Goal: Information Seeking & Learning: Find specific fact

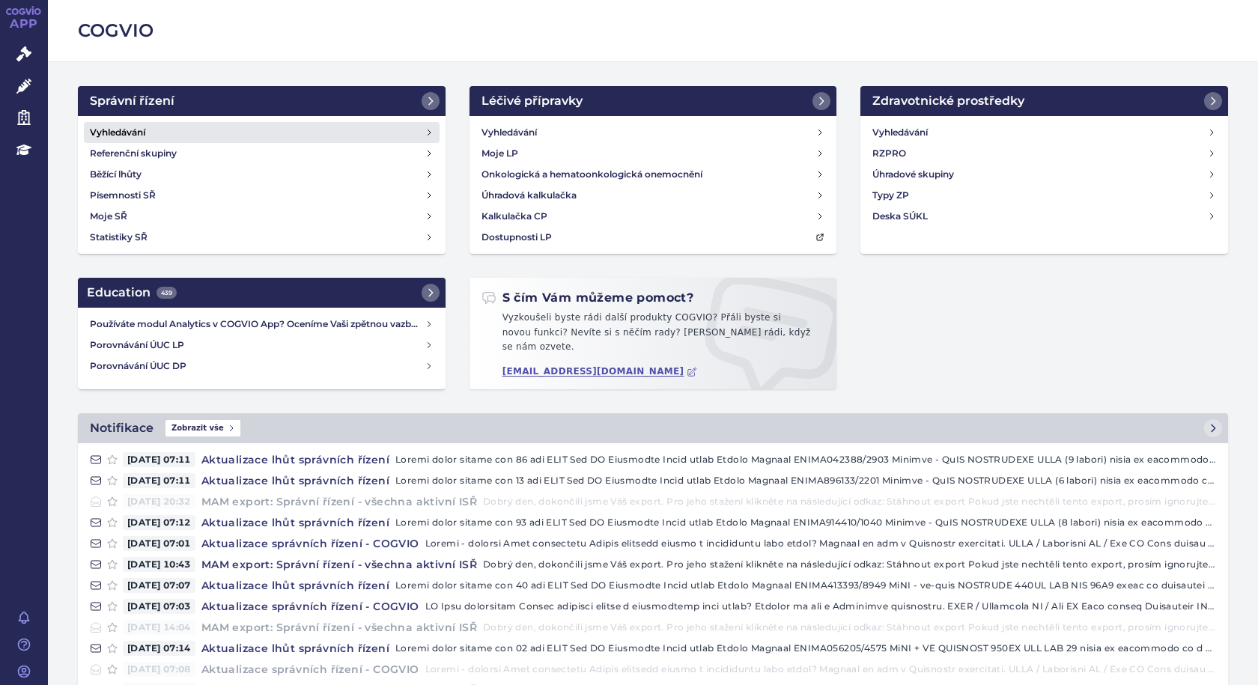
click at [157, 139] on link "Vyhledávání" at bounding box center [262, 132] width 356 height 21
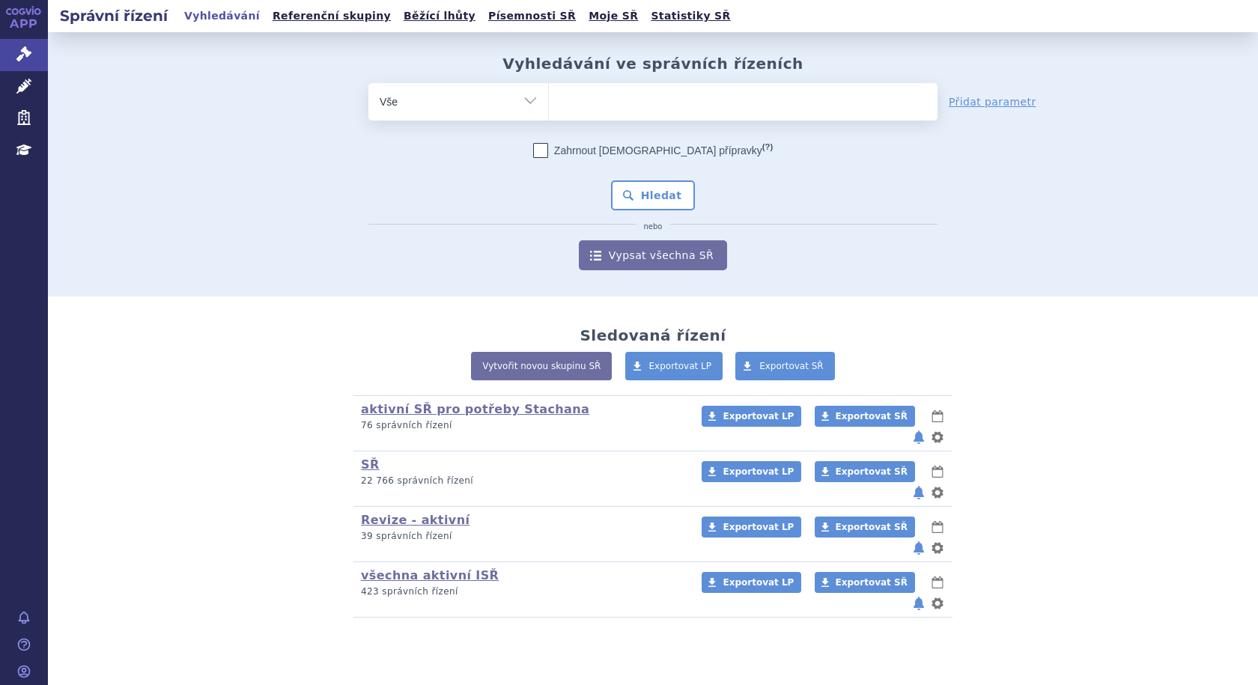
click at [604, 104] on ul at bounding box center [743, 98] width 389 height 31
click at [549, 104] on select at bounding box center [548, 100] width 1 height 37
type input "ret"
type input "rets"
type input "ret"
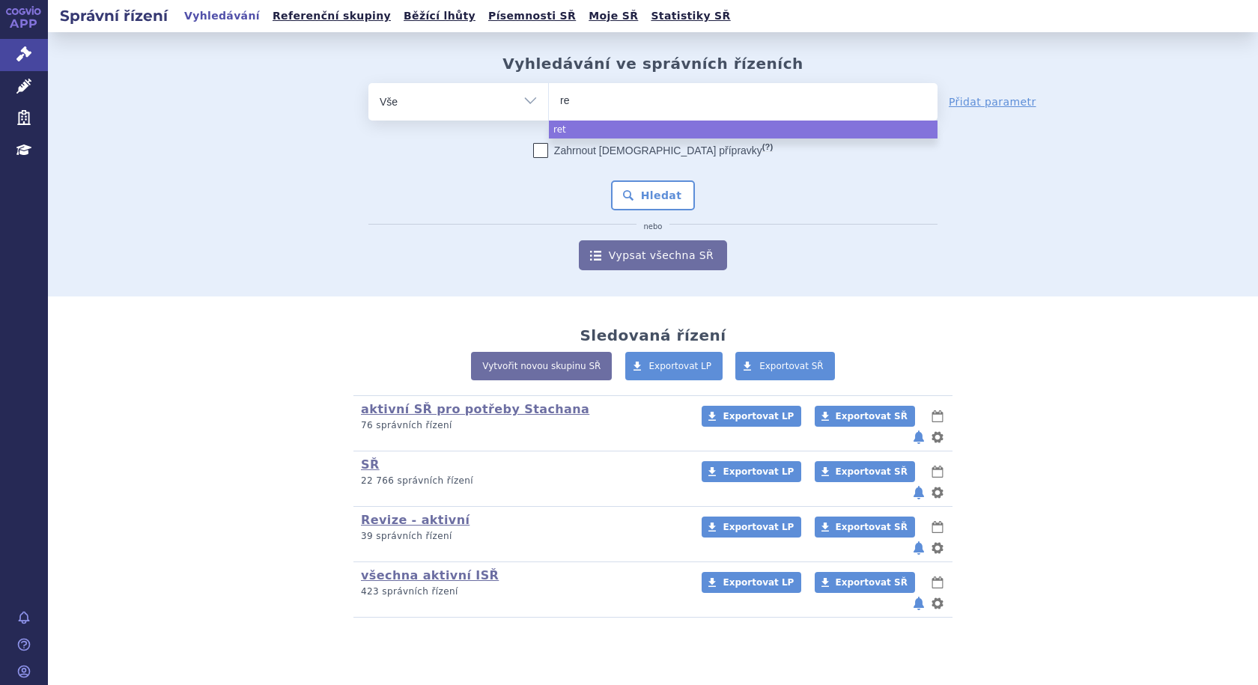
type input "r"
type input "pe"
type input "peme"
type input "pemet"
type input "pemetre"
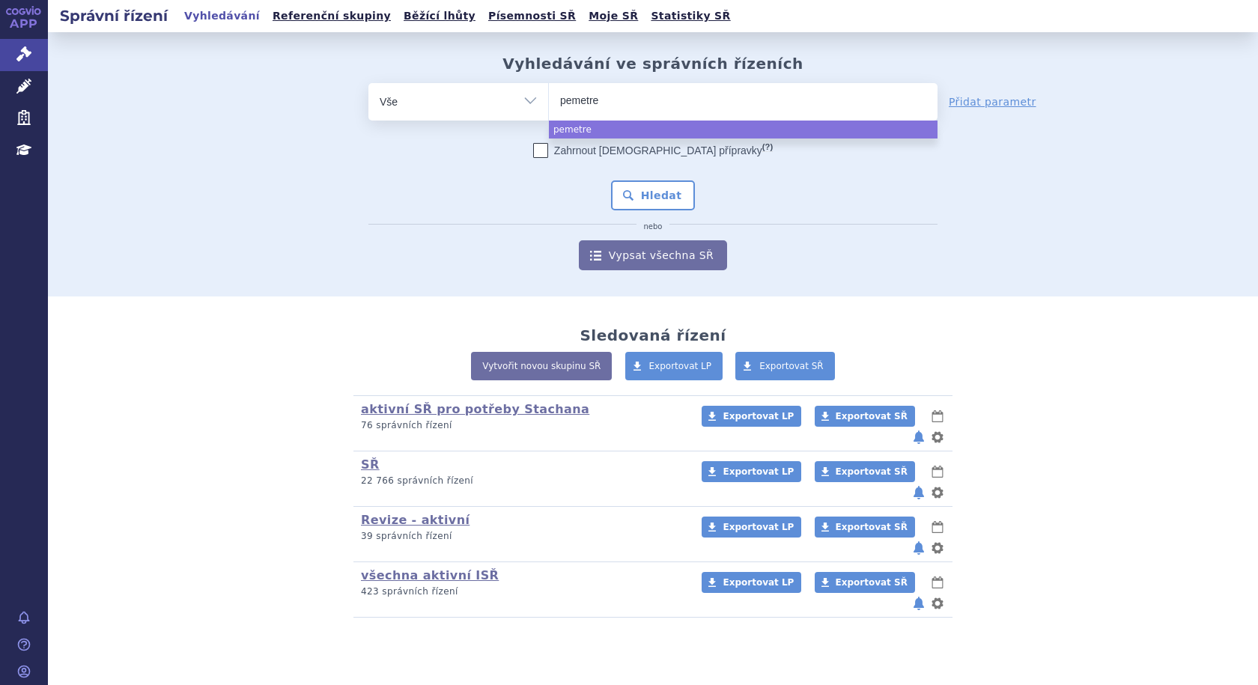
type input "pemetrex"
type input "pemetrexe"
type input "[MEDICAL_DATA]"
select select "[MEDICAL_DATA]"
click at [526, 177] on div "Zahrnout bratrské přípravky (?) * Pozor, hledání dle vyhledávacího parametru In…" at bounding box center [652, 206] width 569 height 127
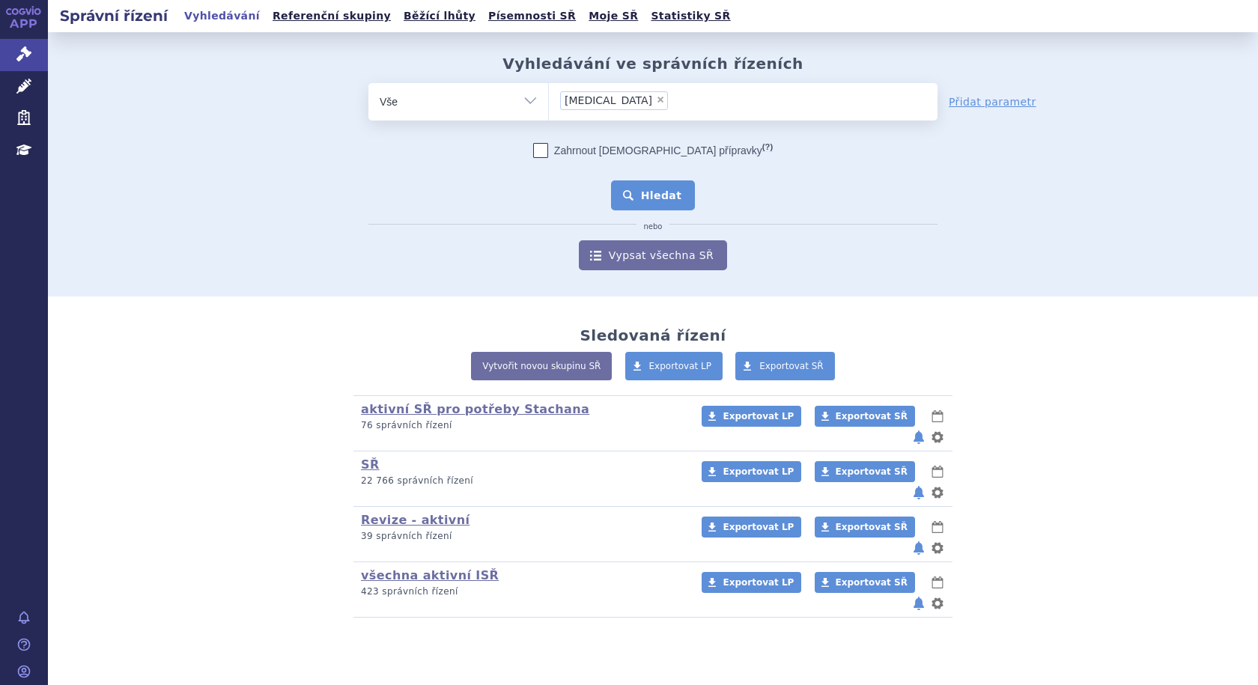
click at [663, 200] on button "Hledat" at bounding box center [653, 195] width 85 height 30
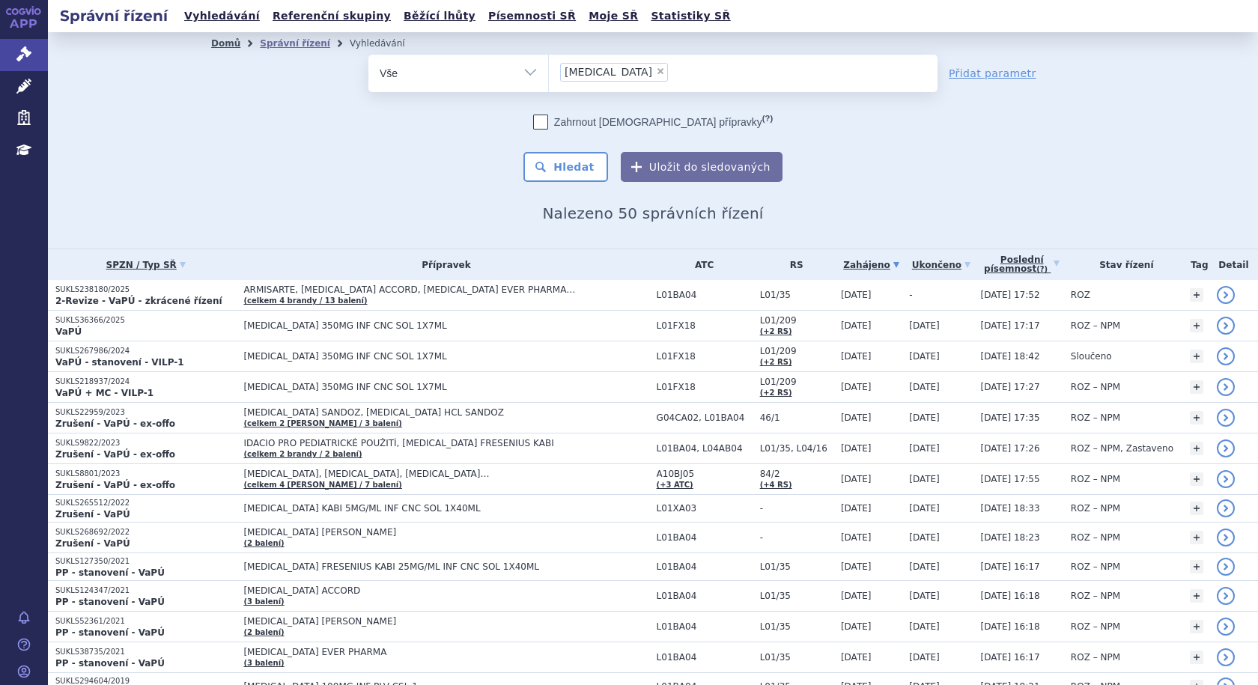
click at [219, 48] on link "Domů" at bounding box center [225, 43] width 29 height 10
click at [116, 93] on span "Léčivé přípravky" at bounding box center [107, 86] width 119 height 31
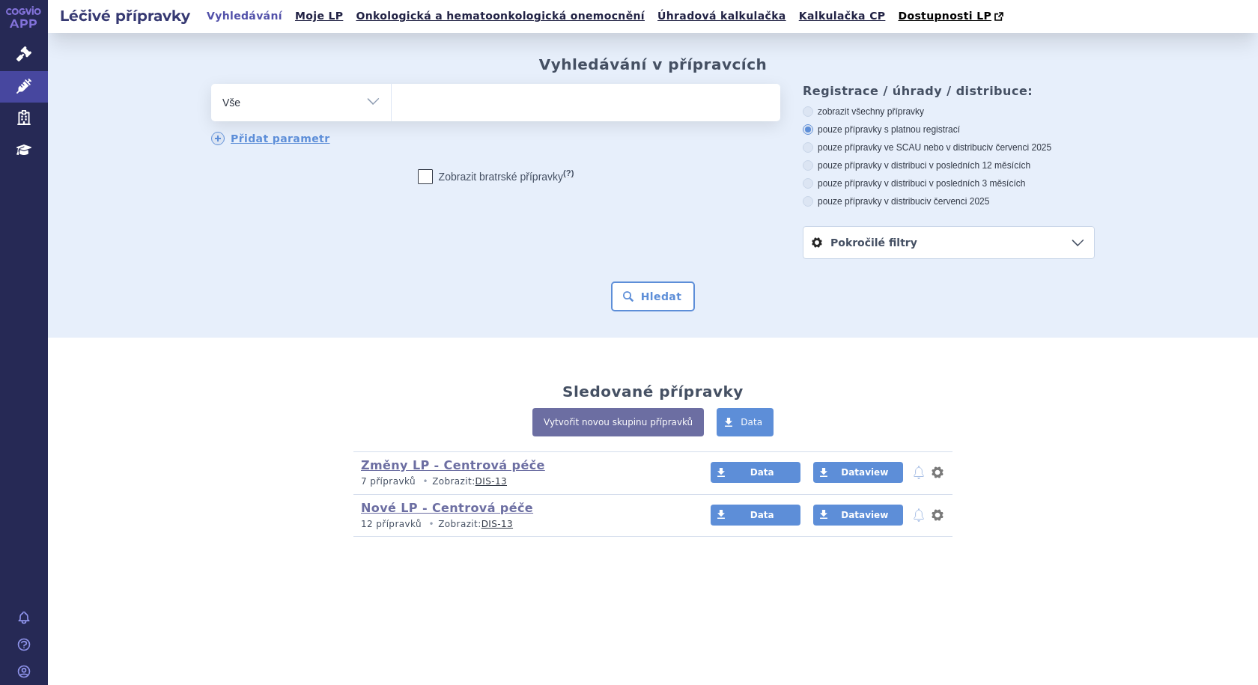
click at [476, 115] on ul at bounding box center [586, 99] width 389 height 31
click at [392, 115] on select at bounding box center [391, 101] width 1 height 37
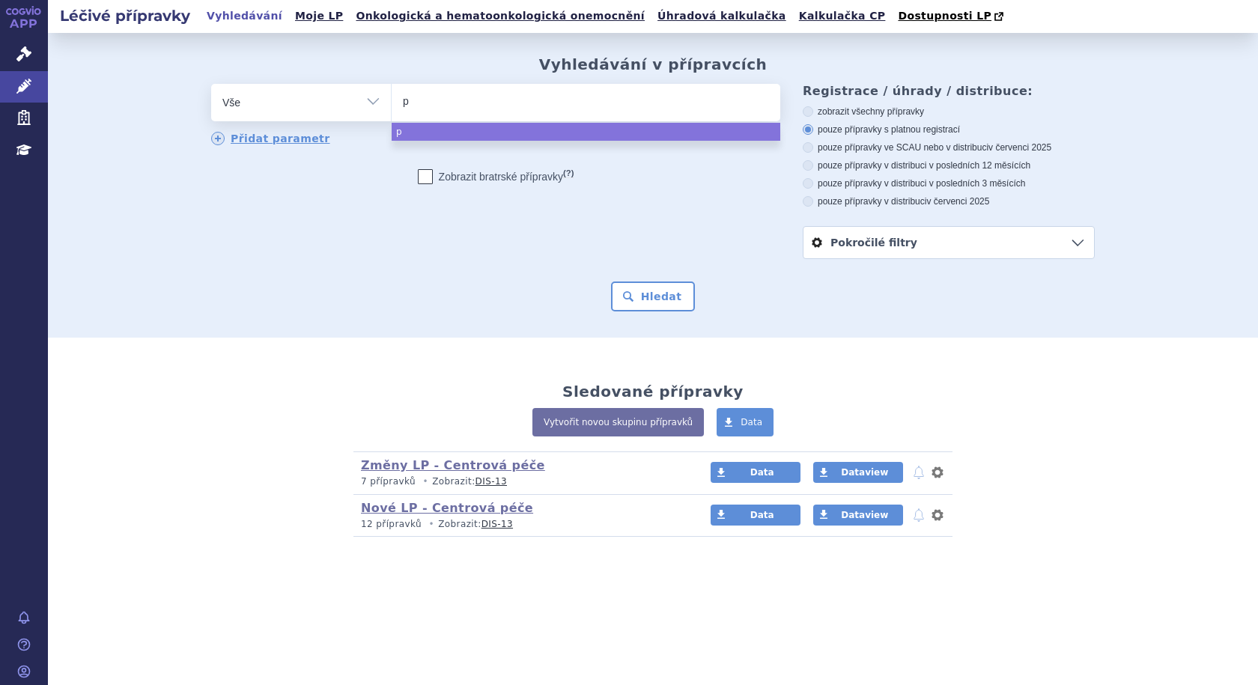
type input "pe"
type input "pem"
type input "peme"
type input "pemet"
type input "pemetre"
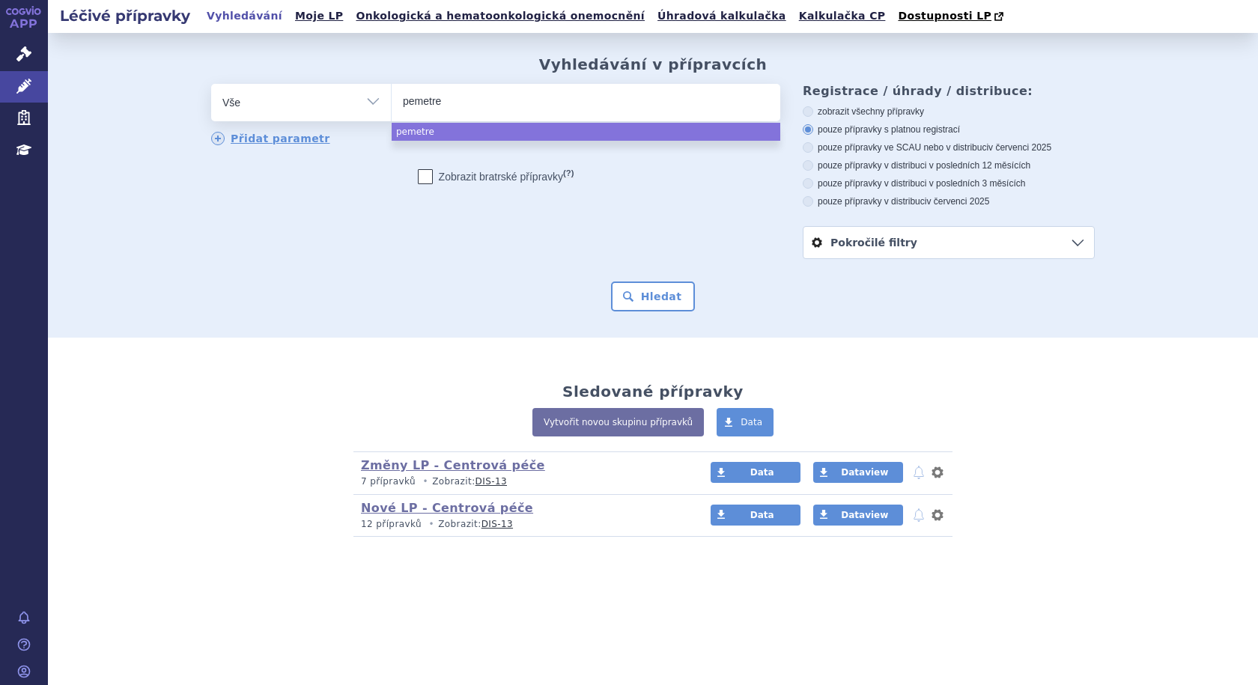
type input "pemetrex"
type input "pemetrexe"
type input "pemetrexed"
select select "pemetrexed"
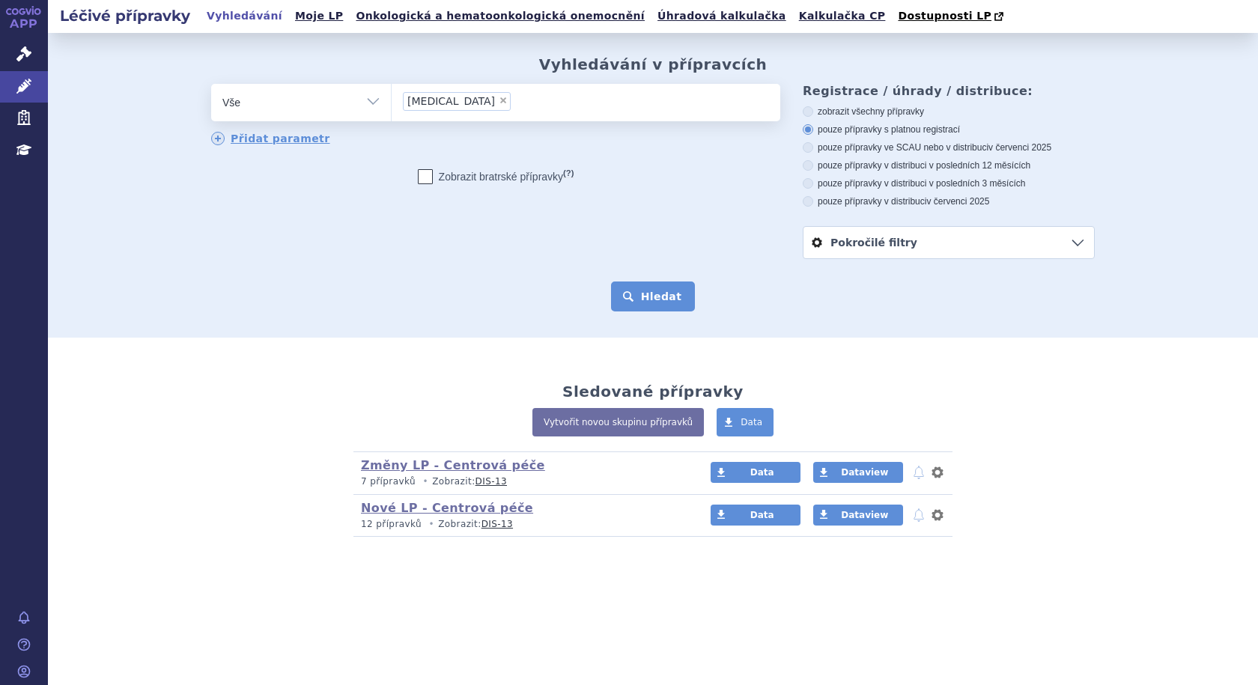
click at [655, 293] on button "Hledat" at bounding box center [653, 297] width 85 height 30
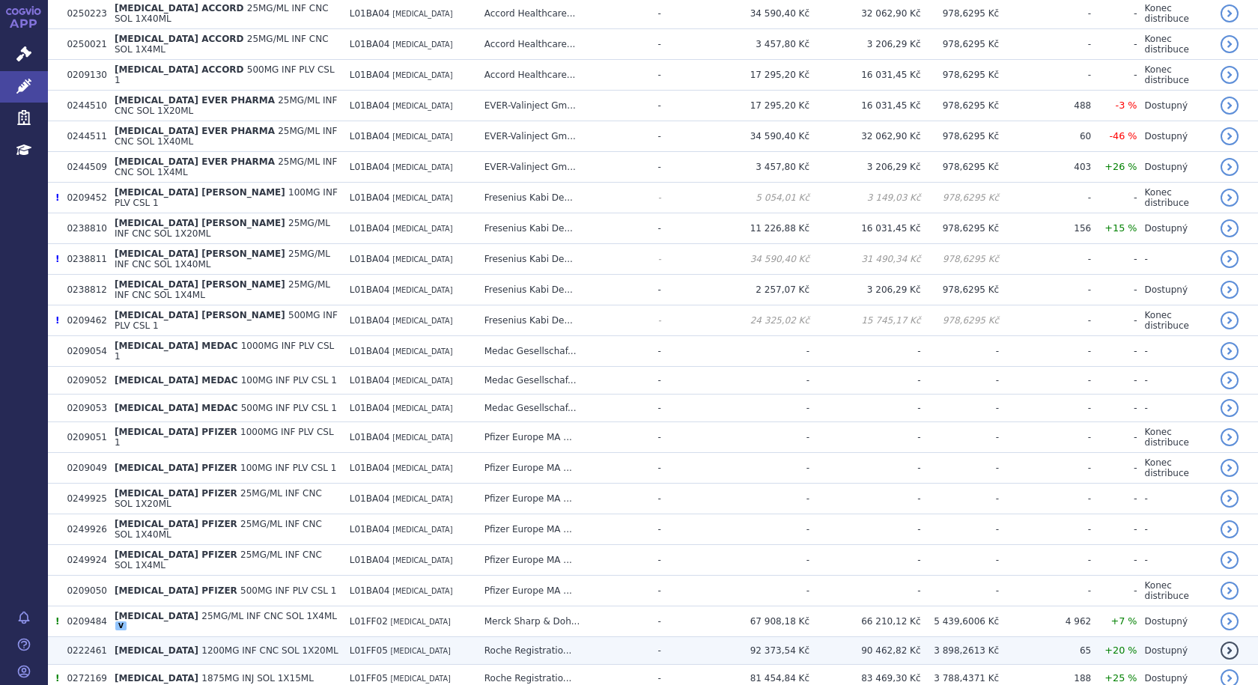
scroll to position [763, 0]
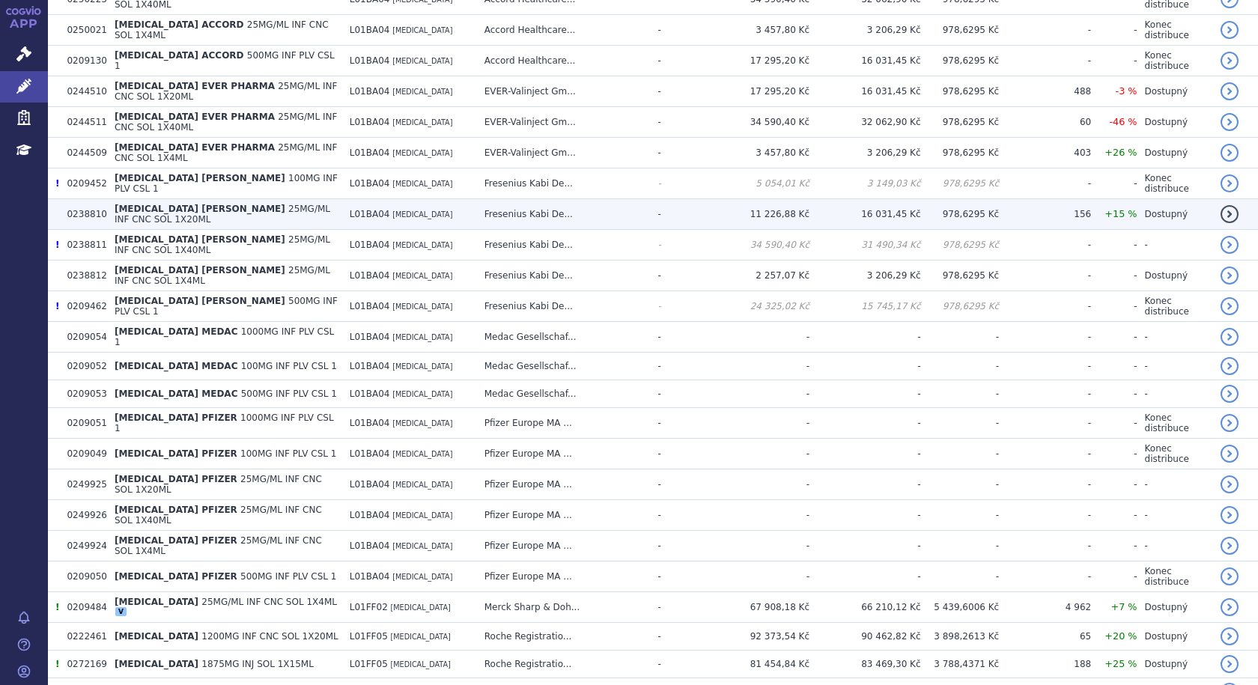
click at [206, 204] on span "[MEDICAL_DATA] [PERSON_NAME]" at bounding box center [200, 209] width 171 height 10
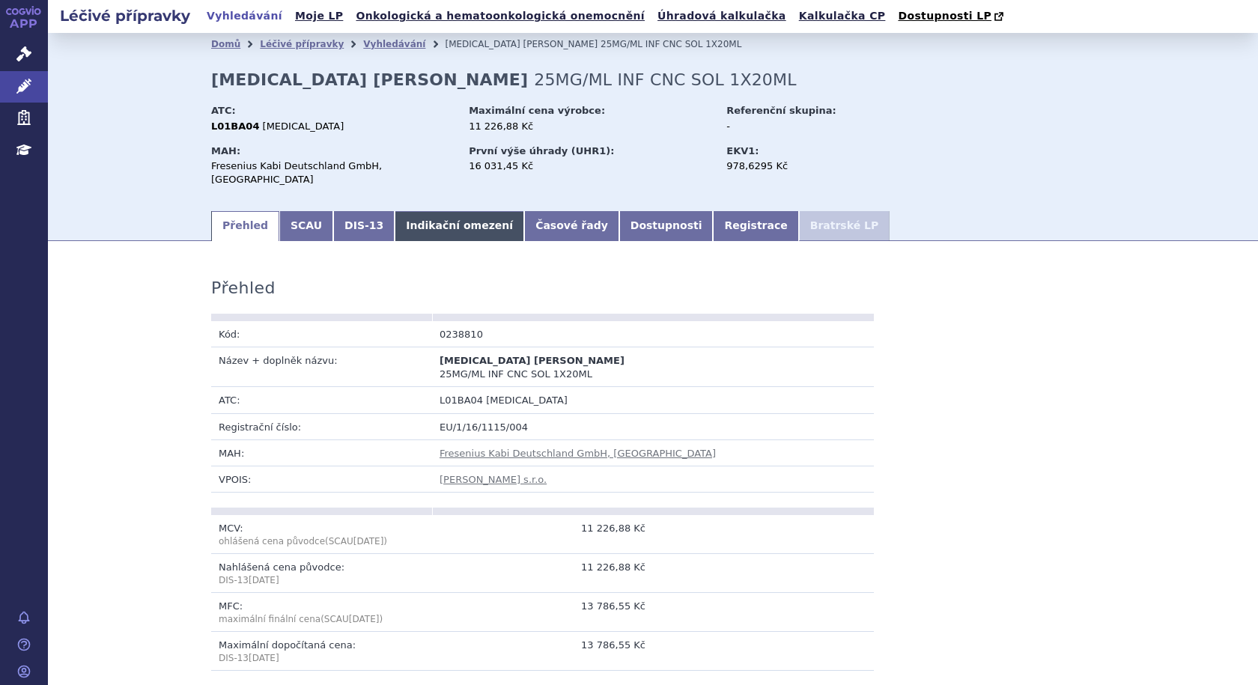
click at [434, 216] on link "Indikační omezení" at bounding box center [460, 226] width 130 height 30
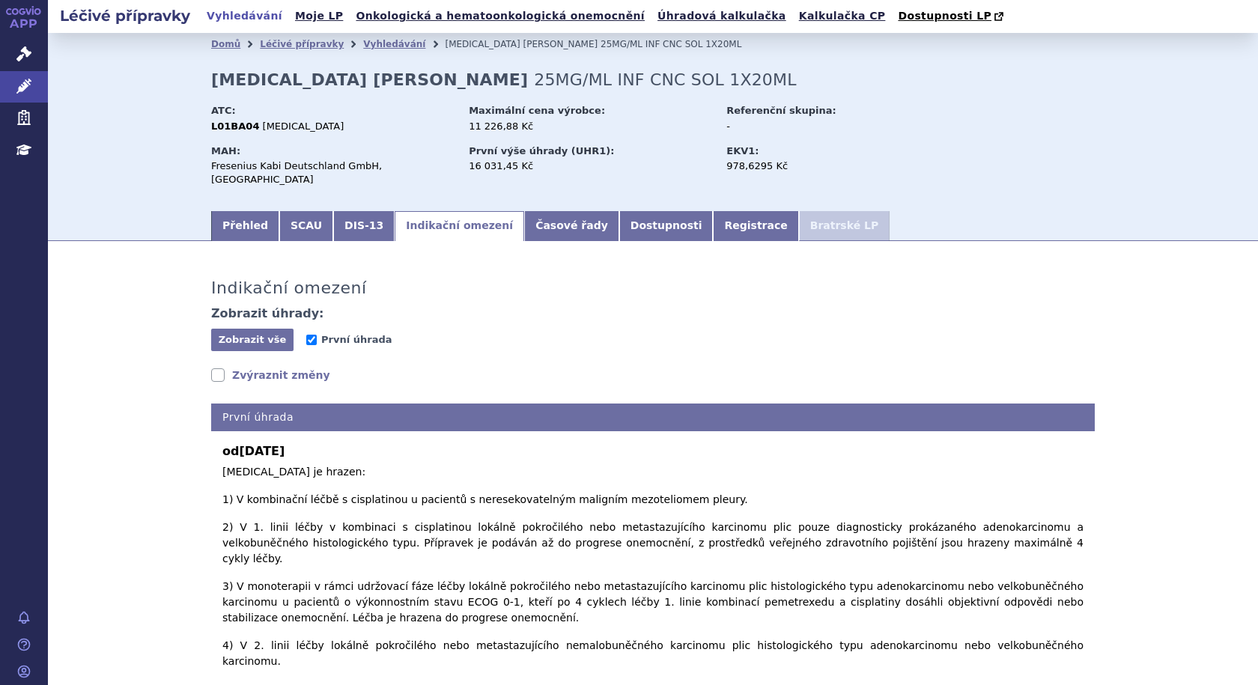
scroll to position [49, 0]
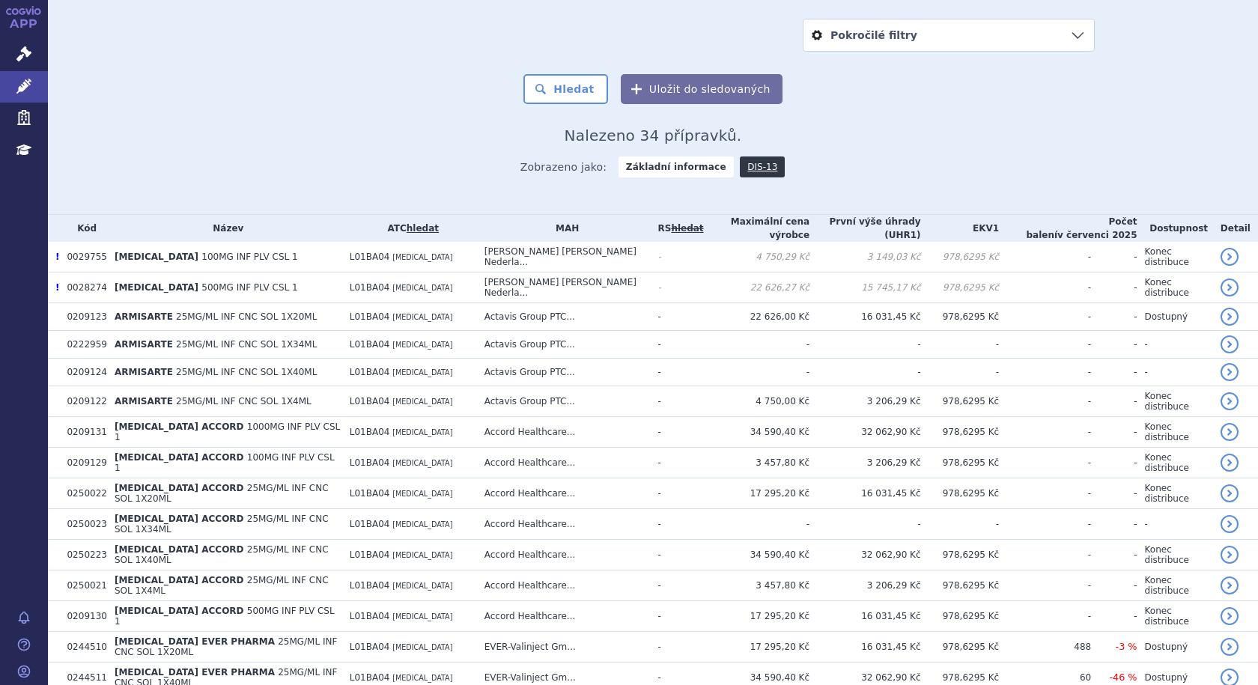
scroll to position [225, 0]
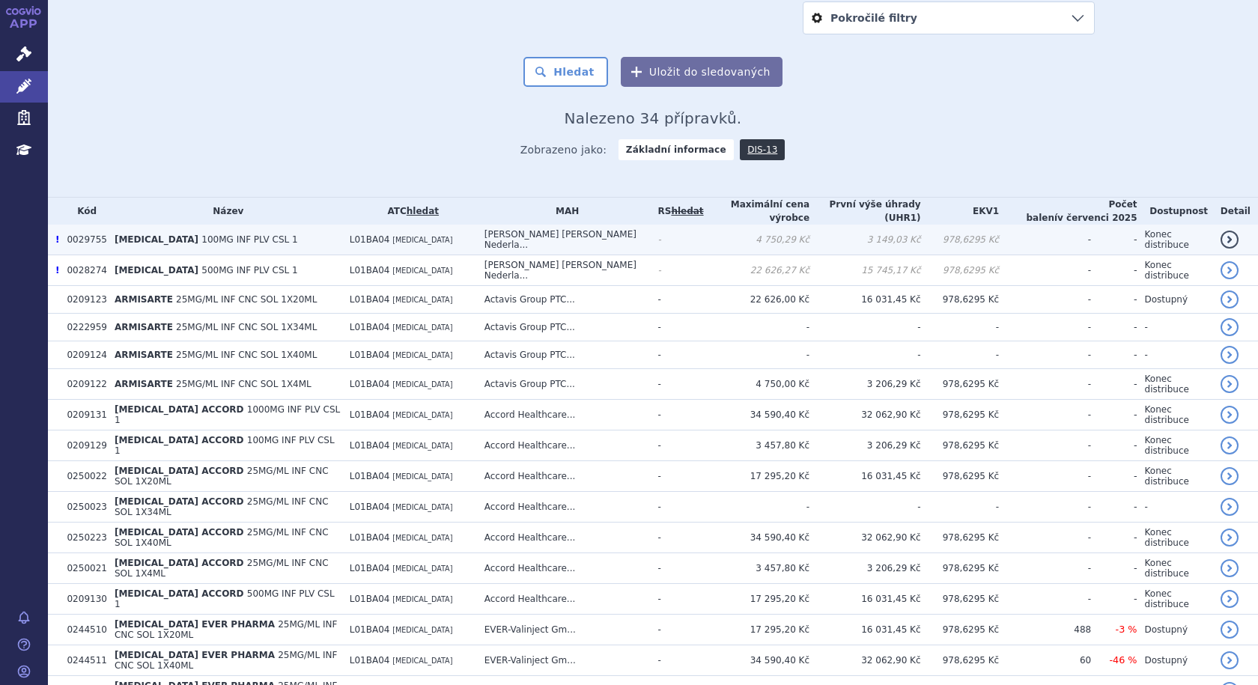
click at [116, 238] on span "[MEDICAL_DATA]" at bounding box center [157, 239] width 84 height 10
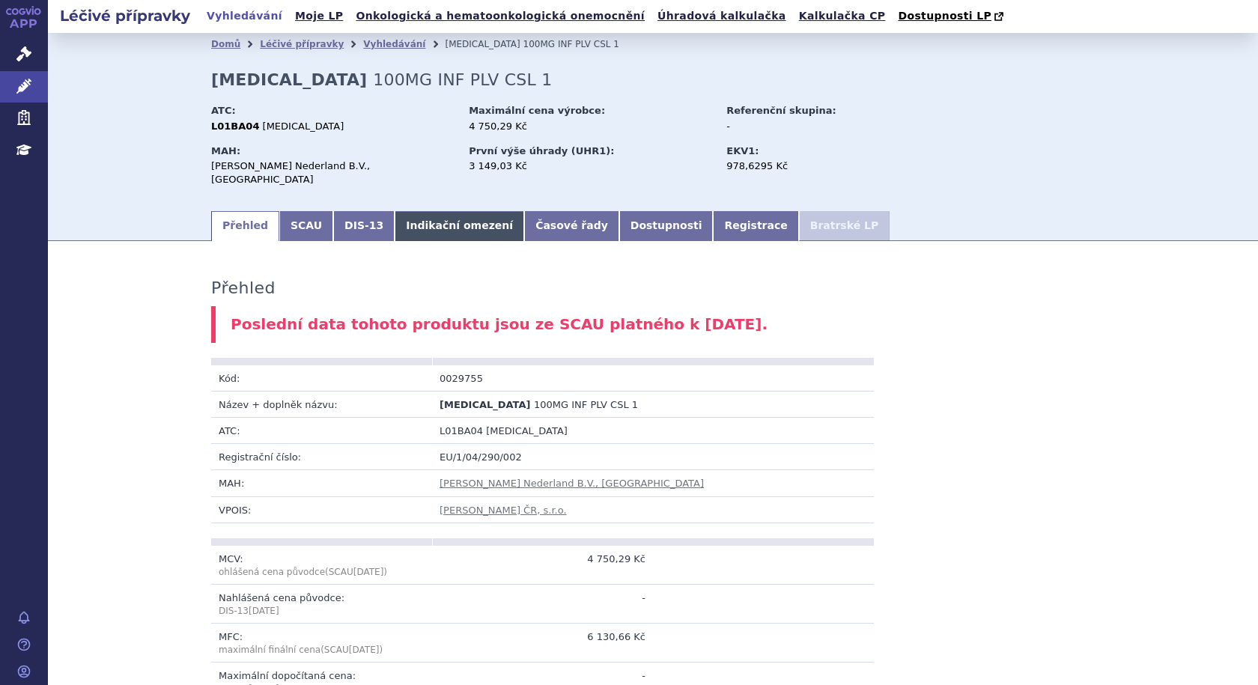
click at [395, 216] on link "Indikační omezení" at bounding box center [460, 226] width 130 height 30
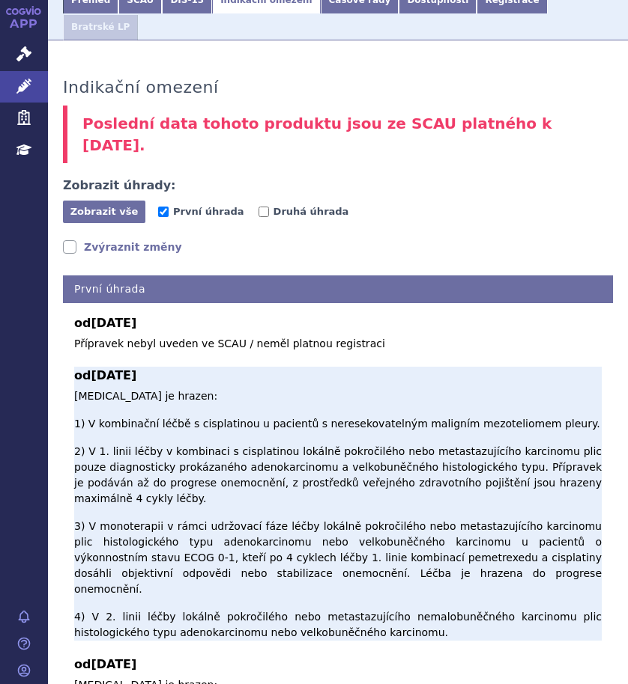
scroll to position [374, 0]
